Goal: Check status: Check status

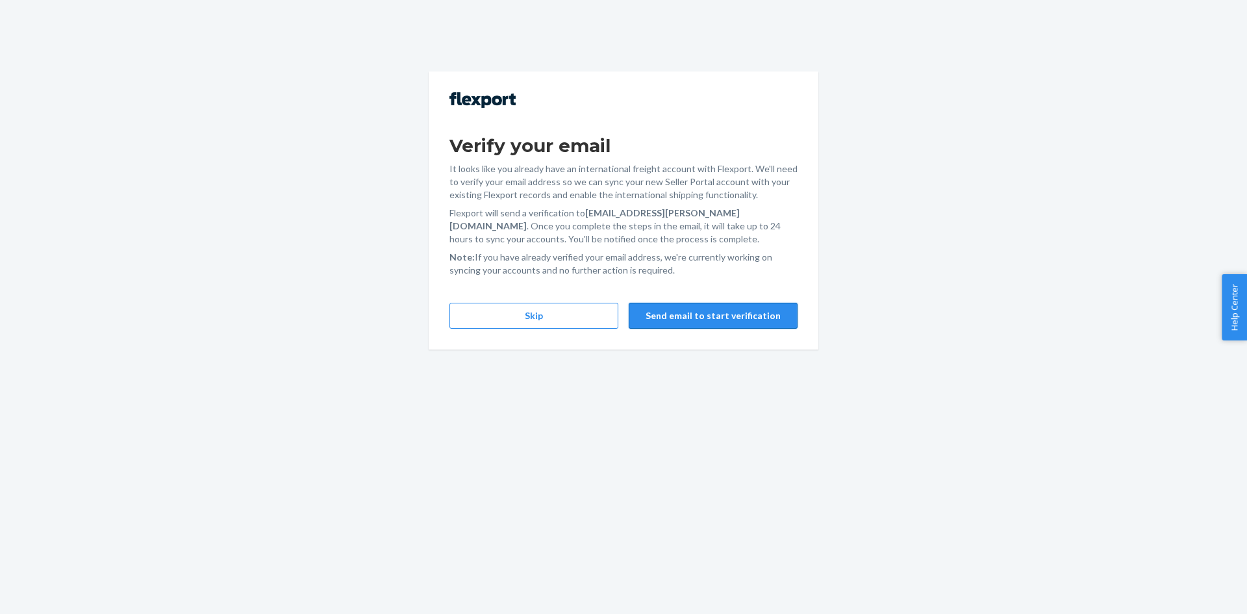
click at [768, 316] on button "Send email to start verification" at bounding box center [713, 316] width 169 height 26
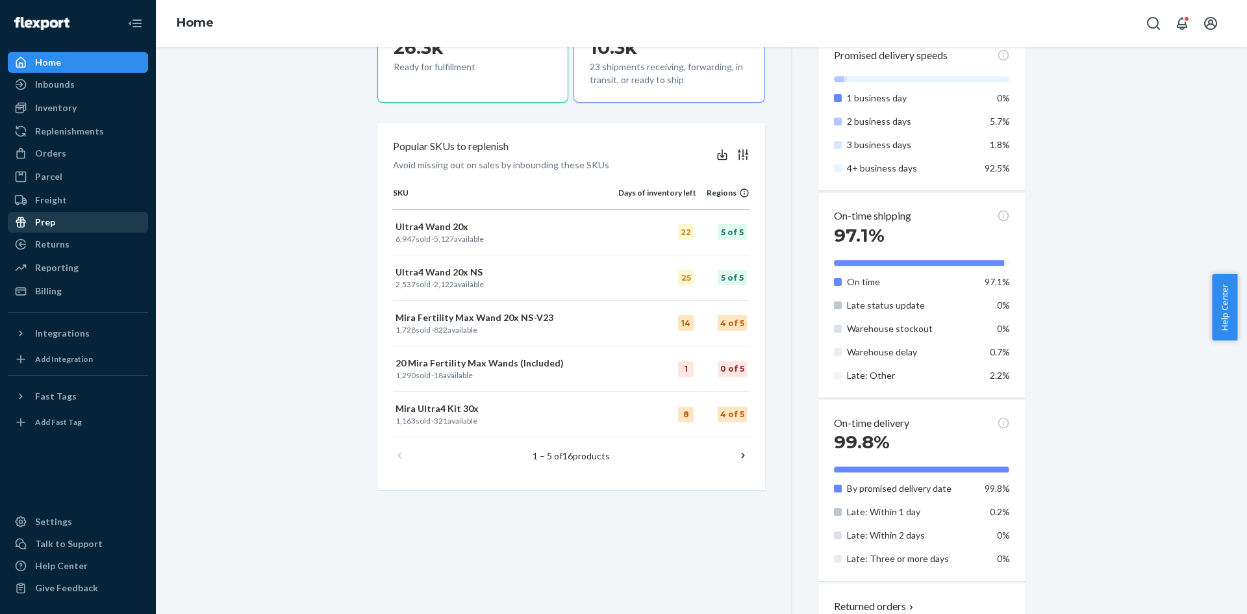
scroll to position [549, 0]
click at [65, 157] on div "Orders" at bounding box center [78, 153] width 138 height 18
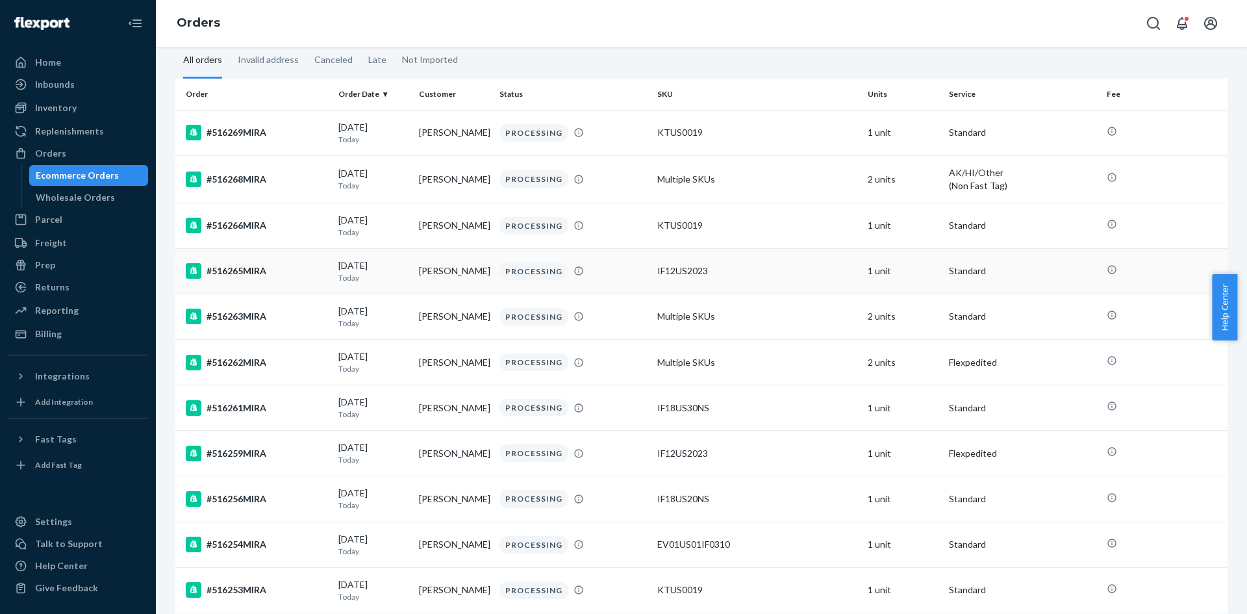
scroll to position [143, 0]
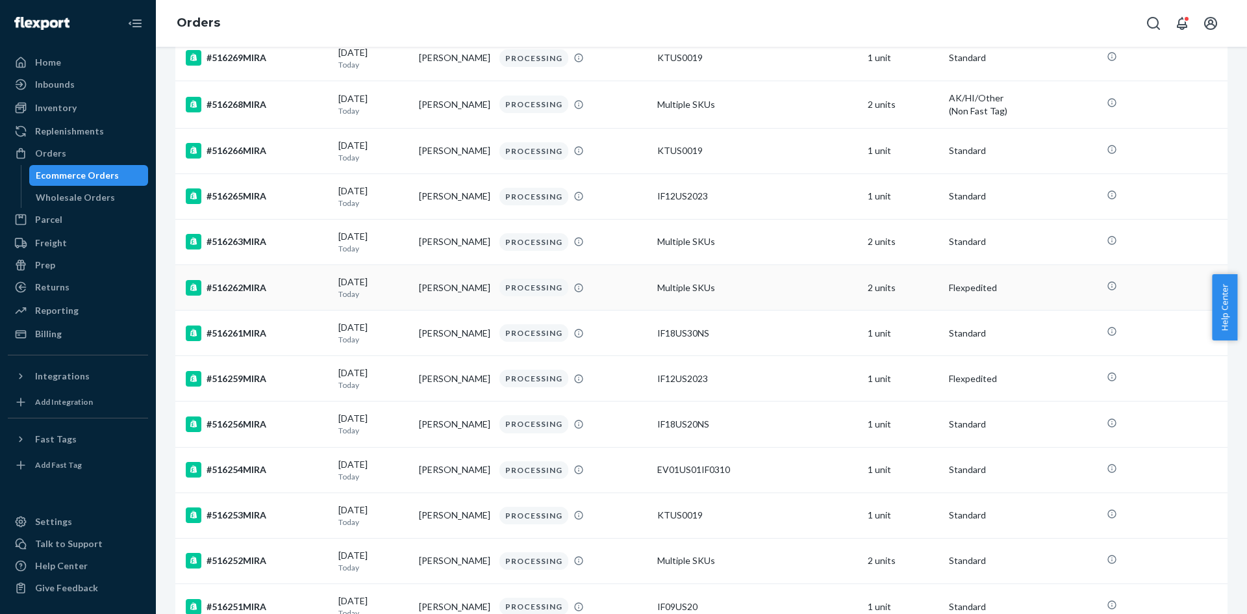
click at [258, 276] on td "#516262MIRA" at bounding box center [254, 287] width 158 height 45
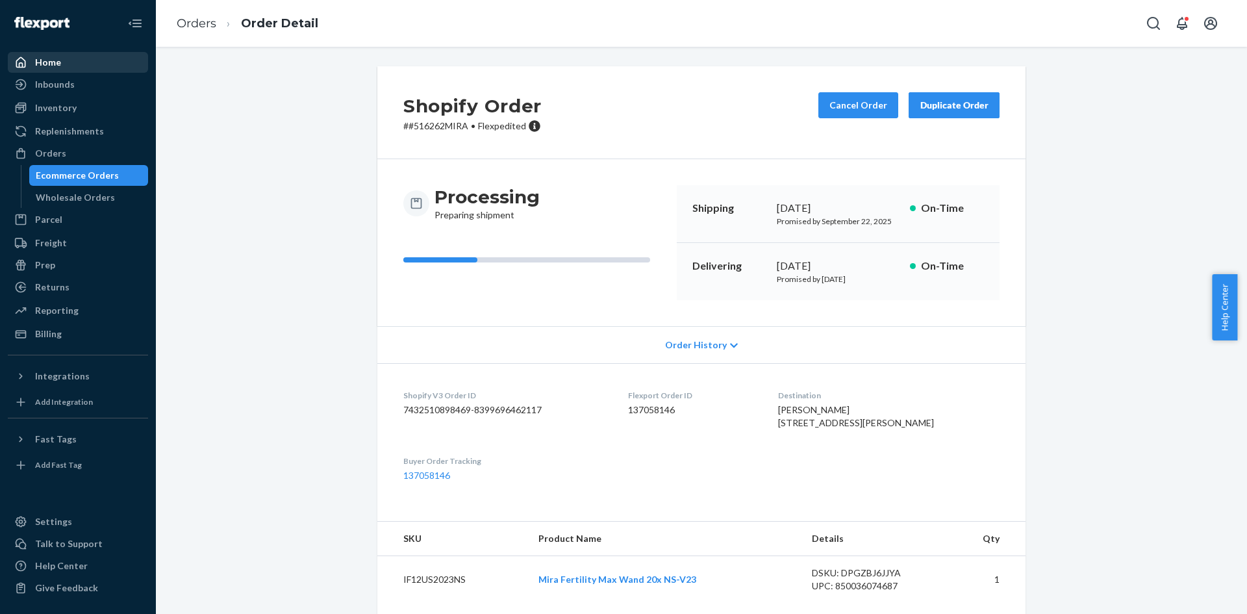
click at [46, 61] on div "Home" at bounding box center [48, 62] width 26 height 13
